Goal: Transaction & Acquisition: Purchase product/service

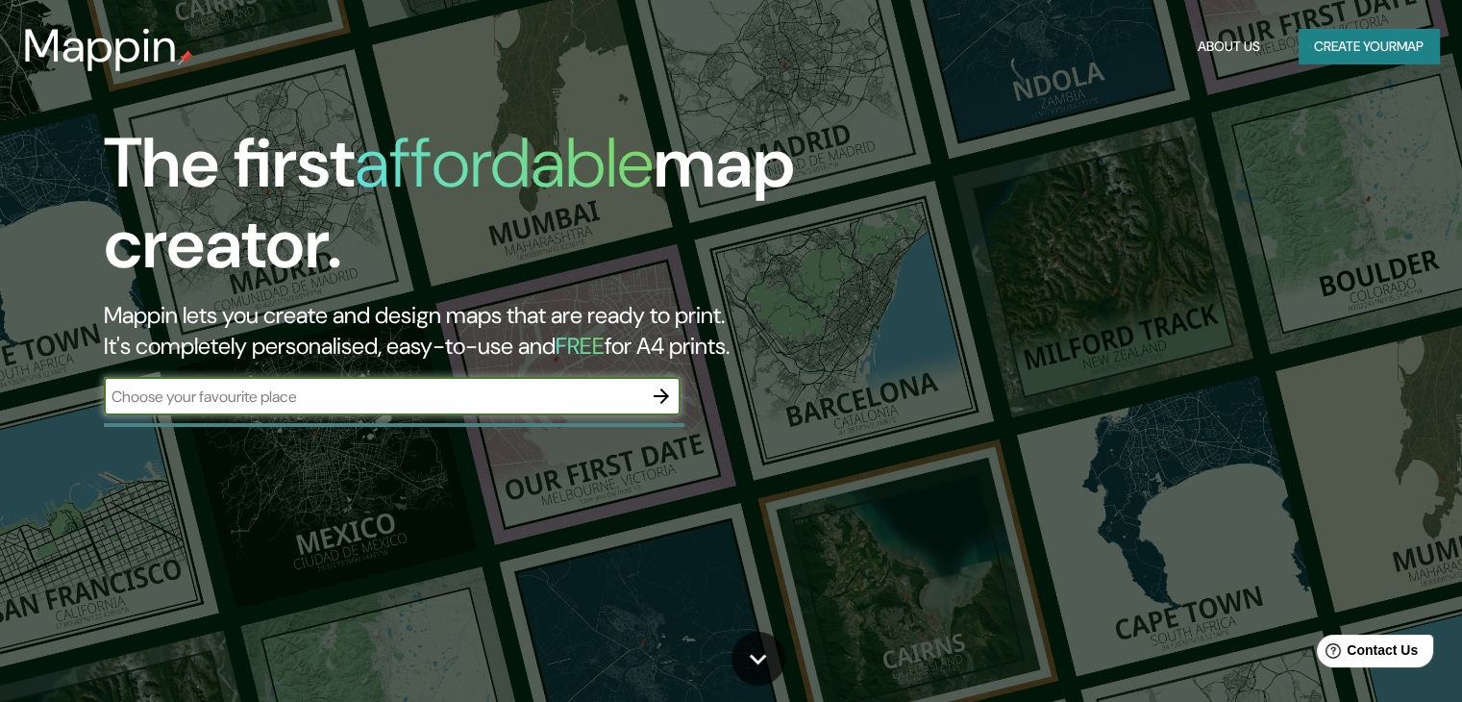
click at [616, 389] on input "text" at bounding box center [373, 396] width 538 height 22
type input "culiacan"
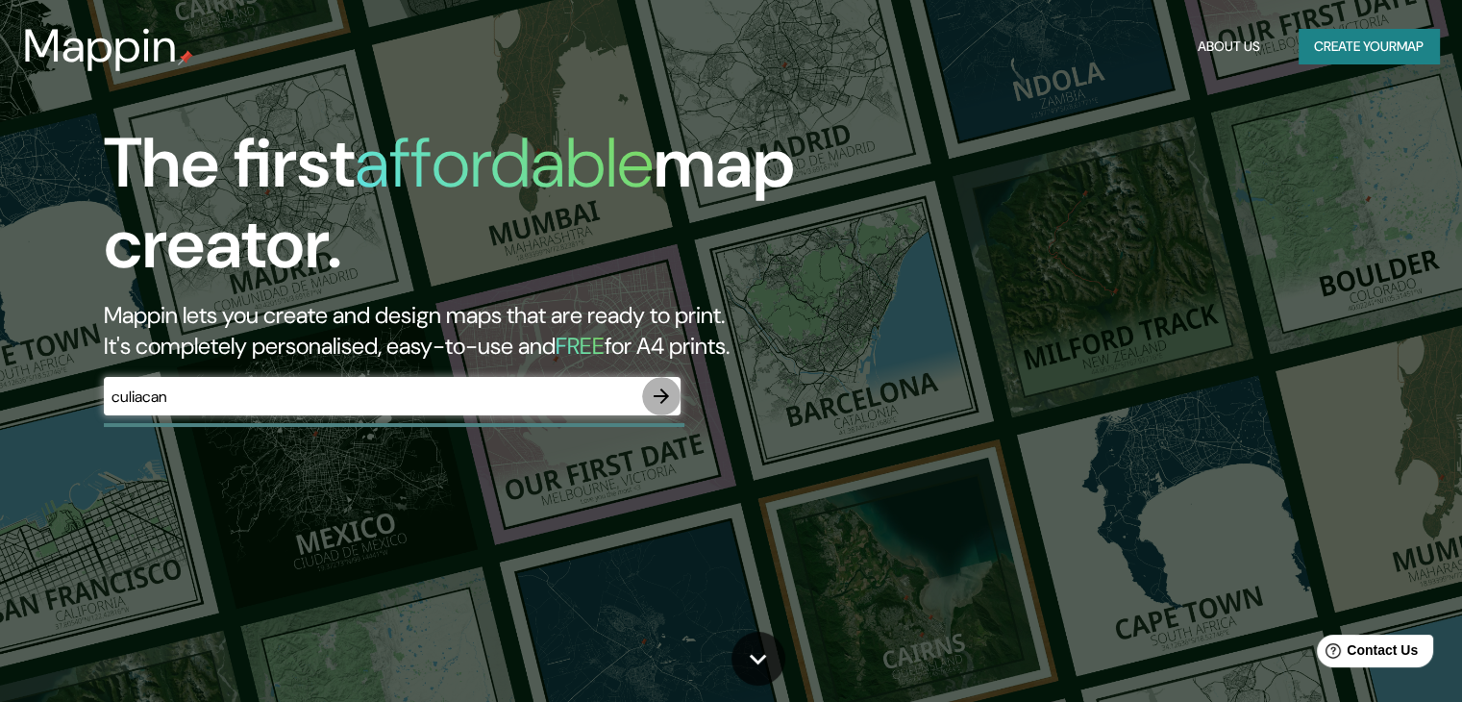
click at [653, 401] on icon "button" at bounding box center [661, 395] width 23 height 23
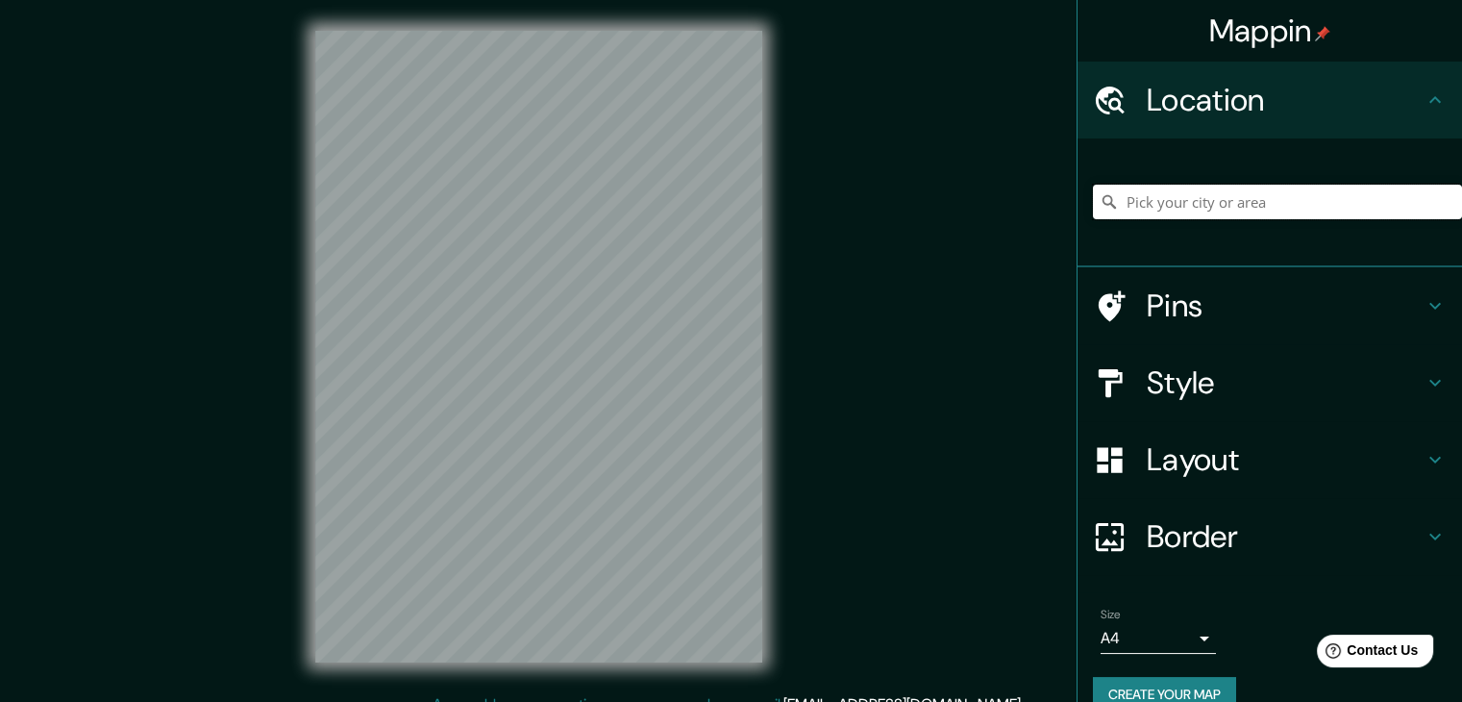
click at [1194, 189] on input "Pick your city or area" at bounding box center [1277, 202] width 369 height 35
paste input "24.84141790936194, -107.42066410609615"
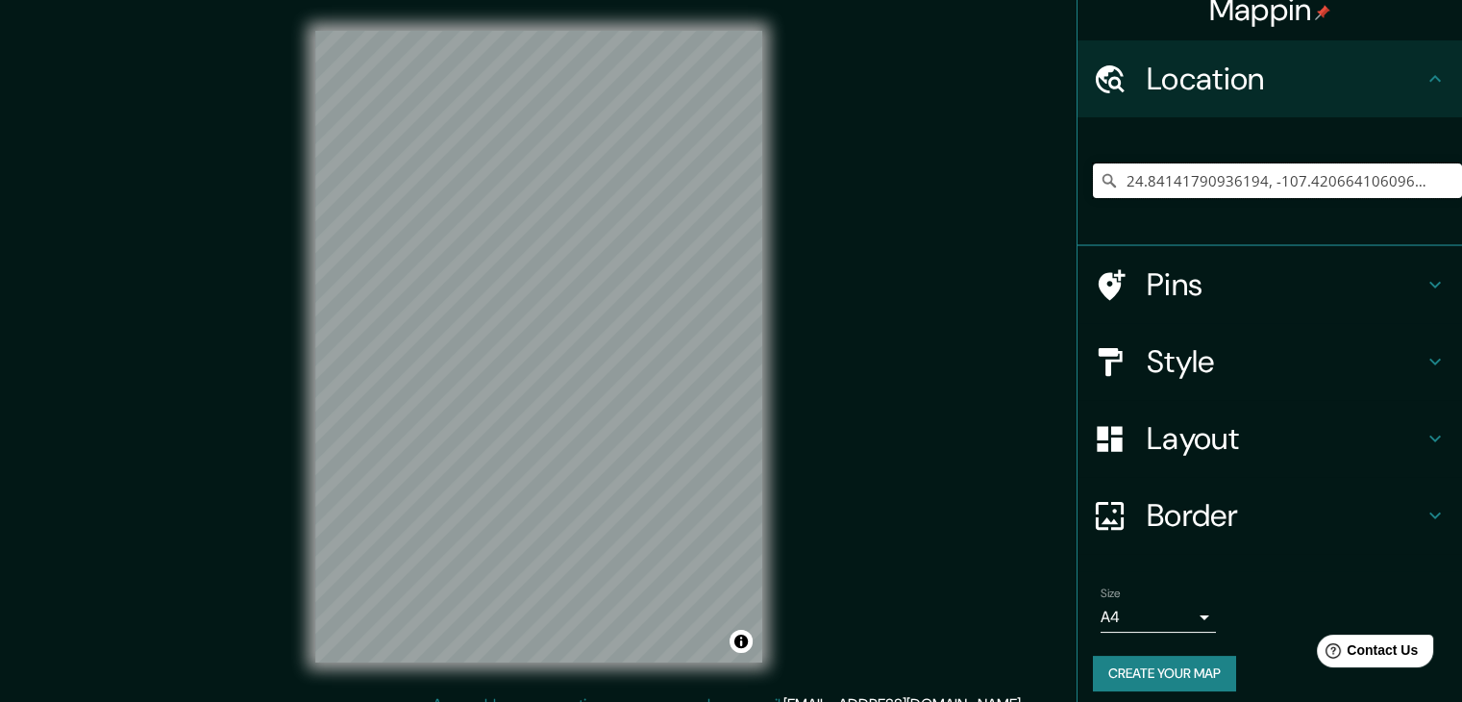
scroll to position [33, 0]
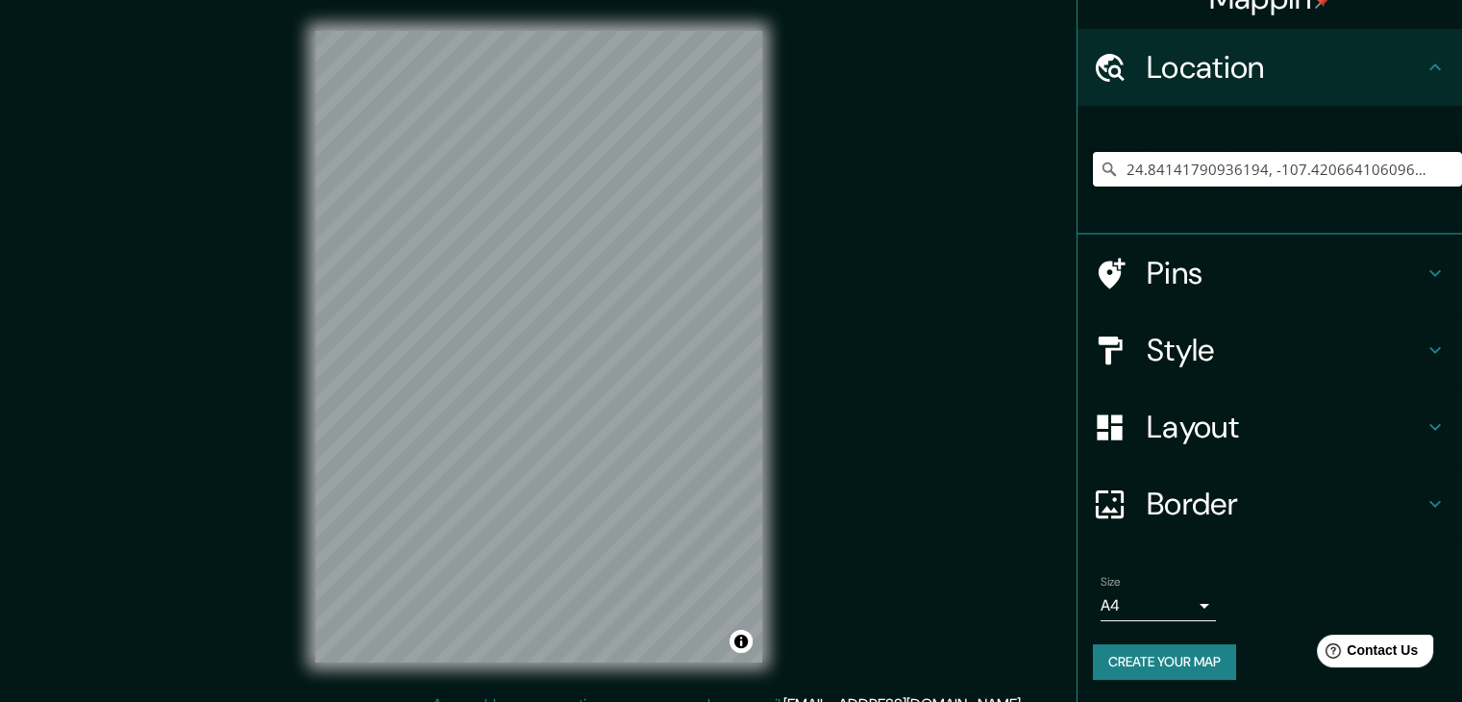
type input "24.84141790936194, -107.42066410609615"
click at [1147, 664] on button "Create your map" at bounding box center [1164, 662] width 143 height 36
click at [1324, 174] on input "24.84141790936194, -107.42066410609615" at bounding box center [1277, 169] width 369 height 35
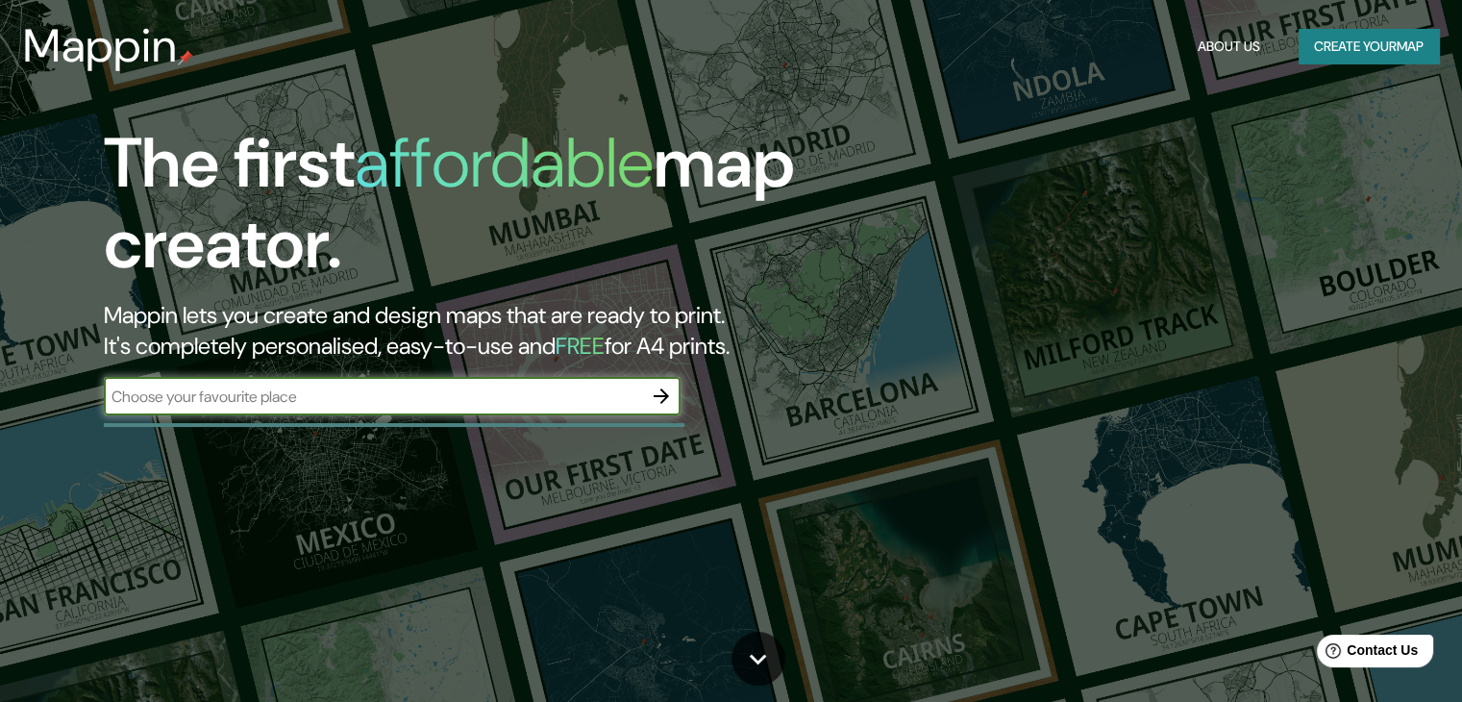
click at [308, 399] on input "text" at bounding box center [373, 396] width 538 height 22
type input "24.84141790936194, -107.42066410609615"
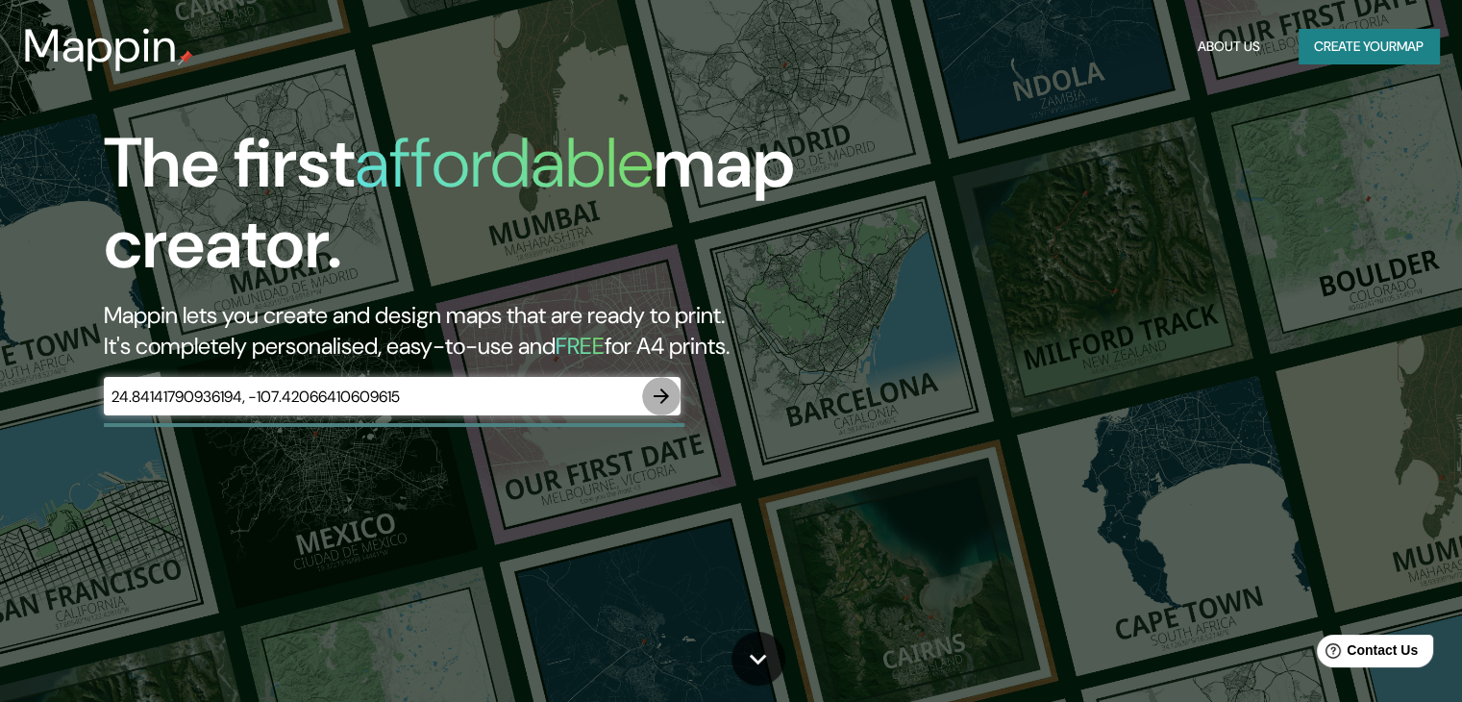
click at [653, 404] on icon "button" at bounding box center [661, 395] width 23 height 23
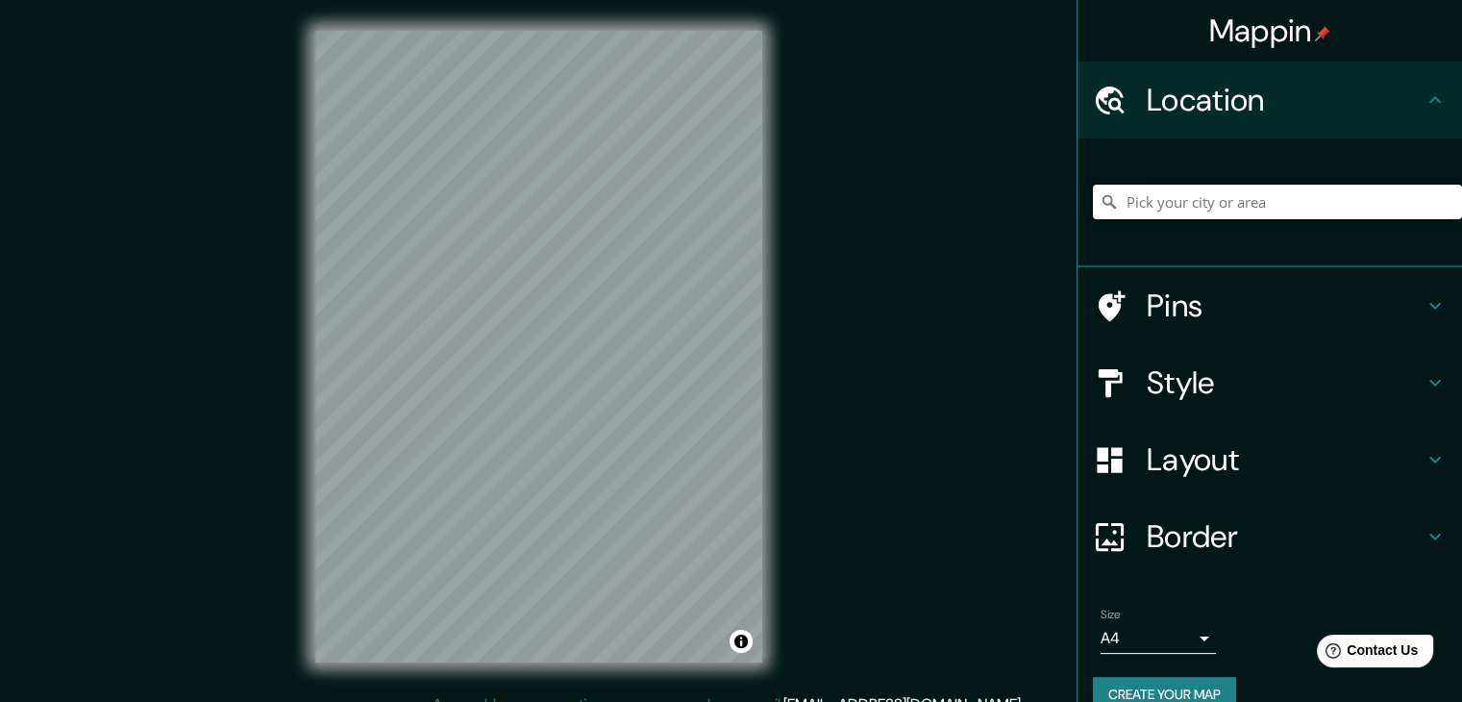
click at [1176, 206] on input "Pick your city or area" at bounding box center [1277, 202] width 369 height 35
paste input "24.84141790936194, -107.42066410609615"
click at [1264, 189] on input "24.84141790936194, -107.42066410609615" at bounding box center [1277, 202] width 369 height 35
click at [1399, 202] on input "24.84141790936194, -107.42066410609615" at bounding box center [1277, 202] width 369 height 35
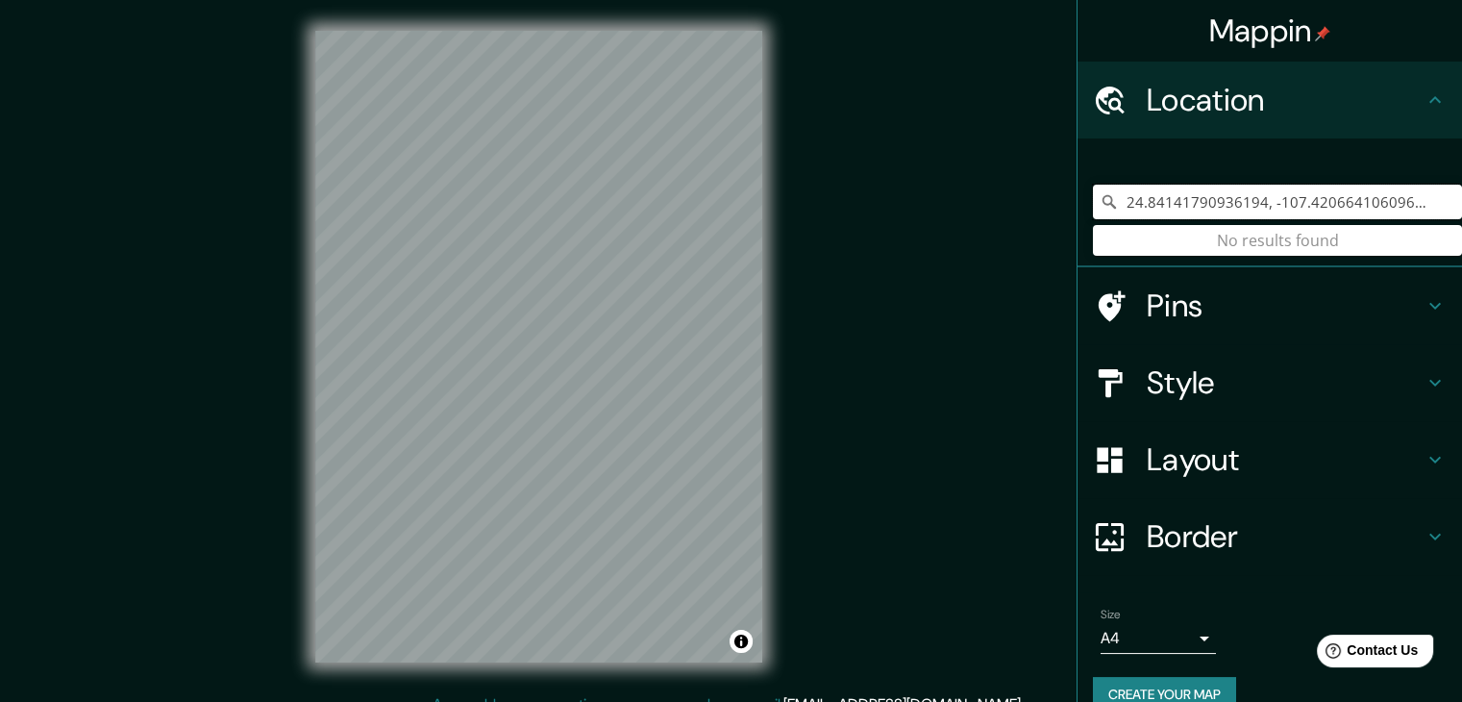
type input "24.84141790936194, -107.42066410609615"
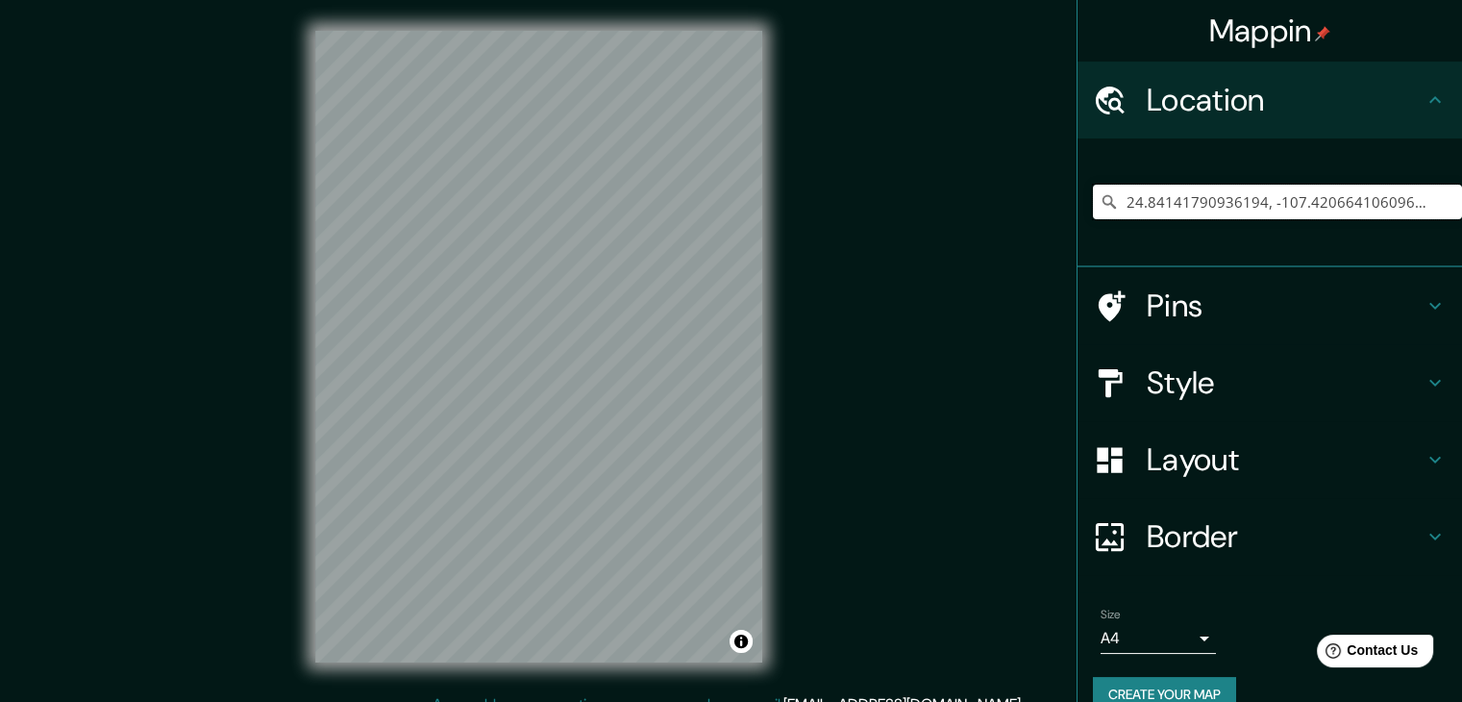
drag, startPoint x: 1403, startPoint y: 198, endPoint x: 1095, endPoint y: 205, distance: 308.5
click at [1095, 205] on div "24.84141790936194, -107.42066410609615" at bounding box center [1277, 202] width 369 height 35
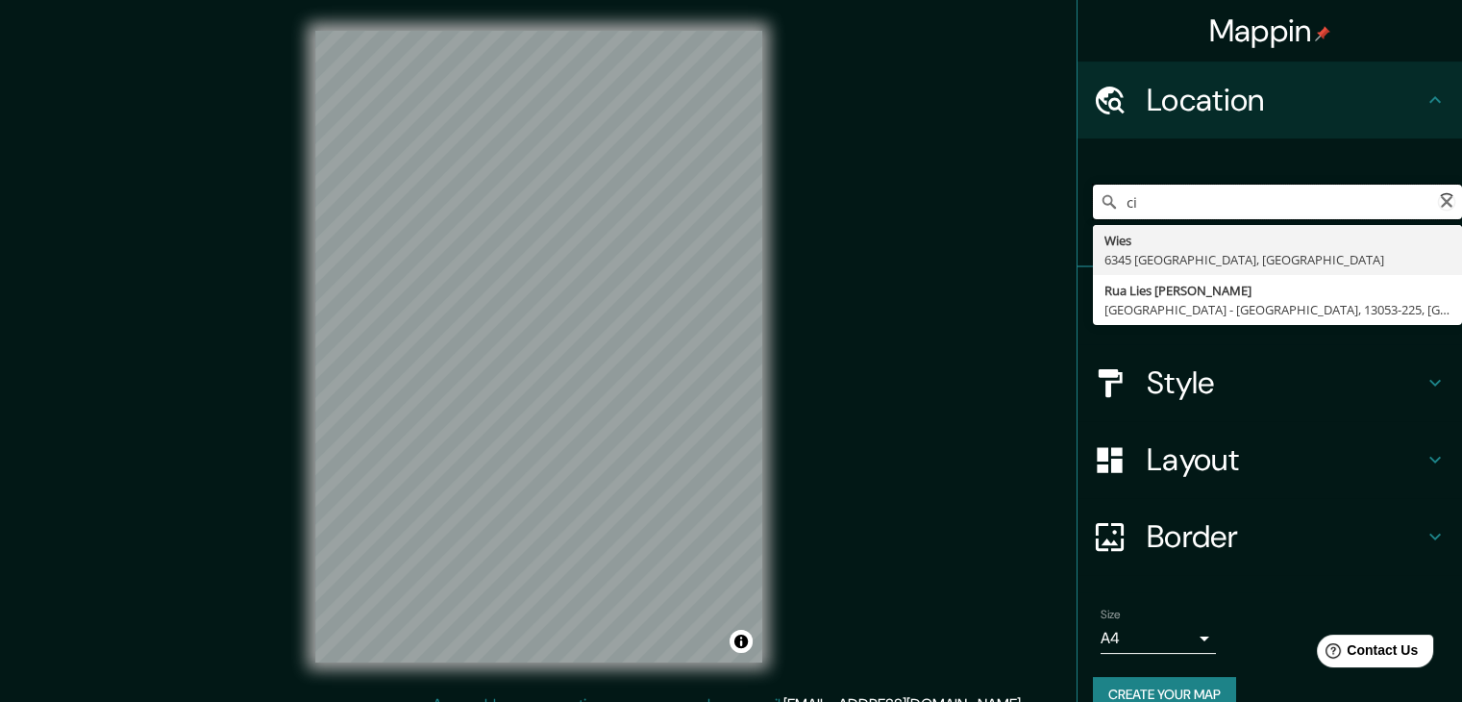
type input "c"
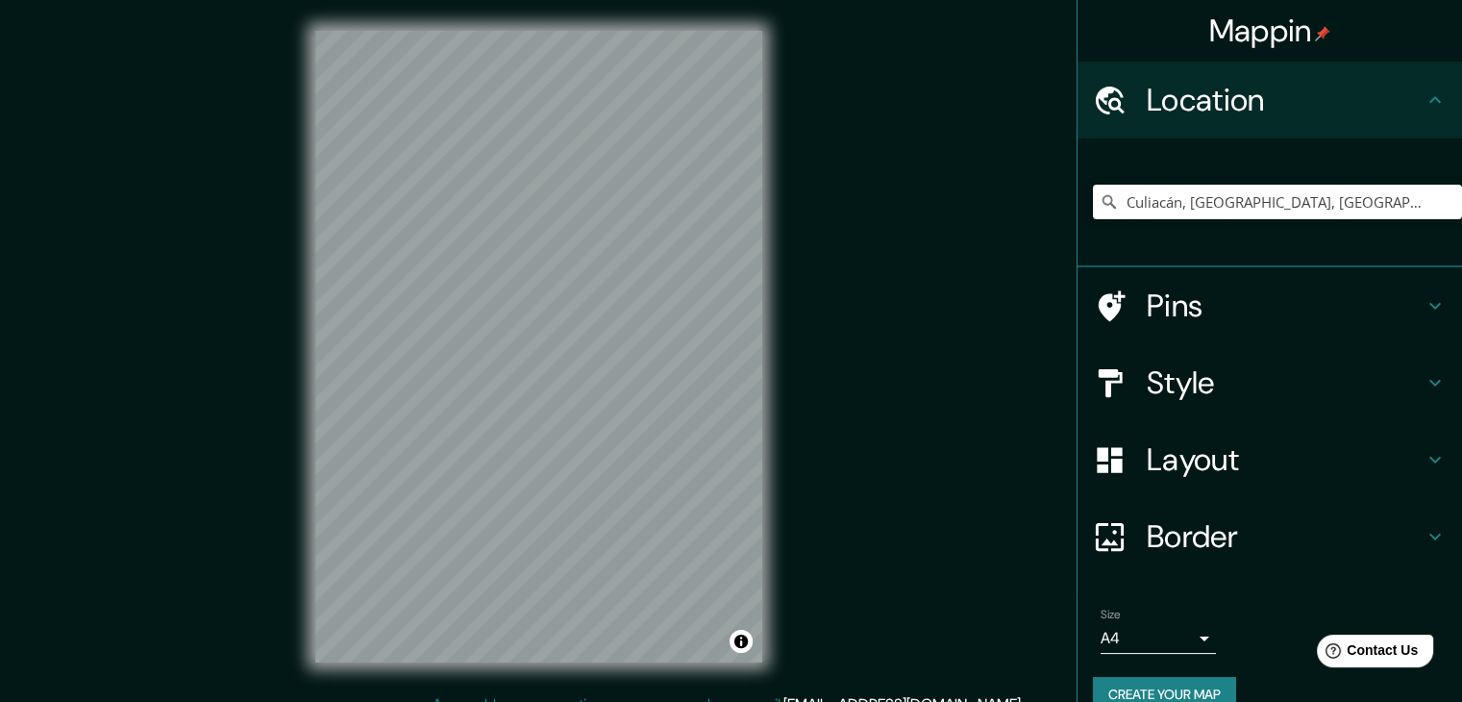
type input "Culiacán, Sinaloa, México"
